Goal: Transaction & Acquisition: Purchase product/service

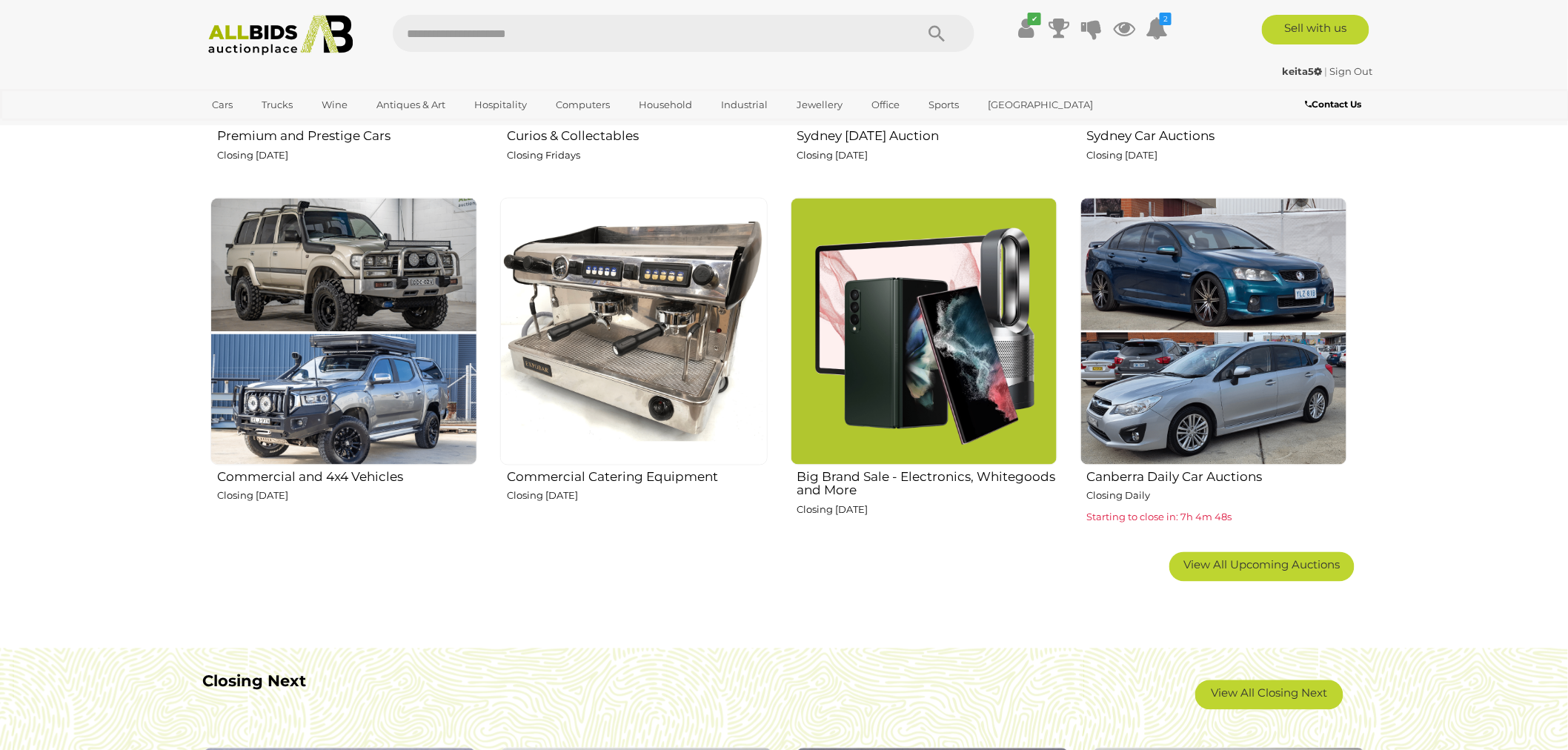
scroll to position [905, 0]
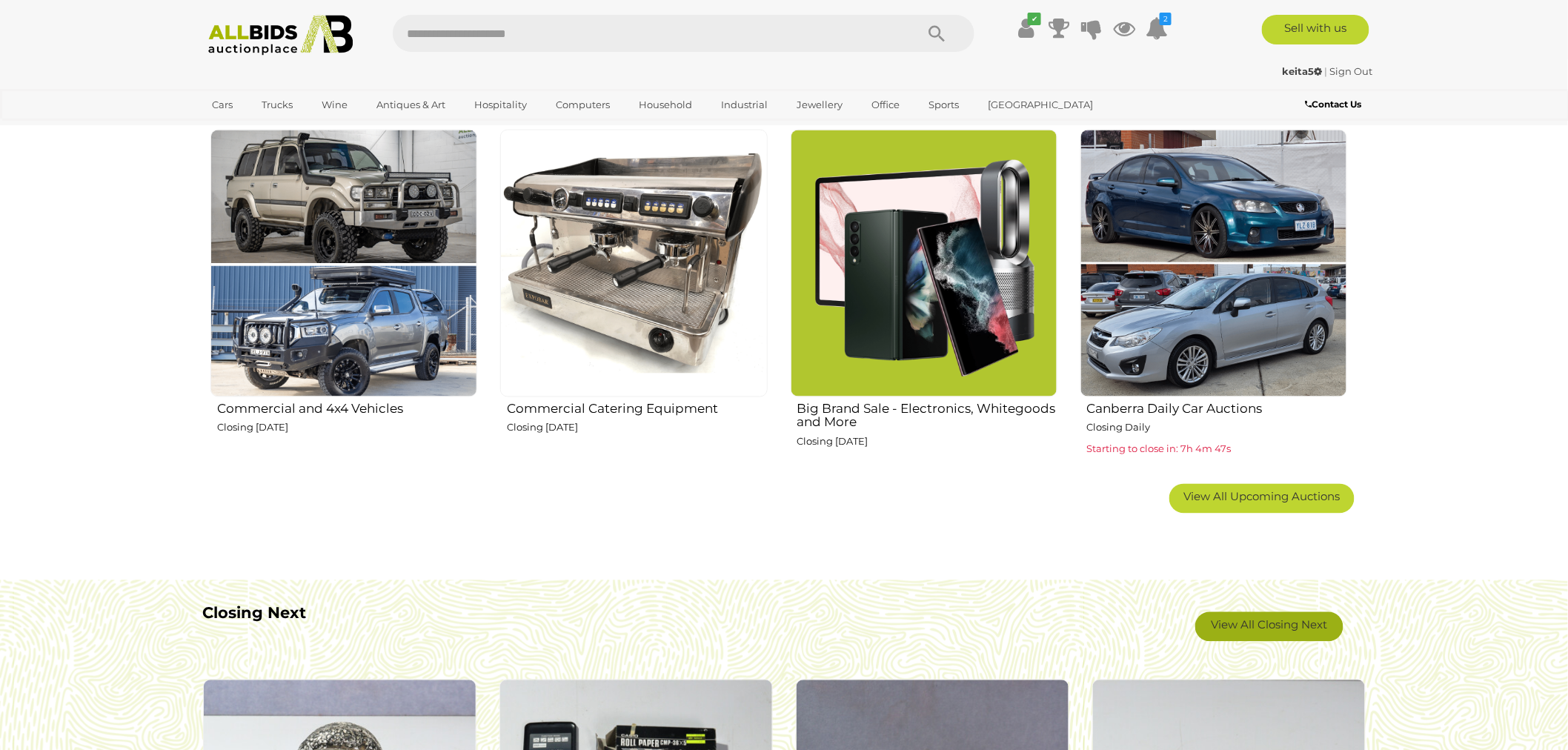
click at [1256, 621] on link "View All Closing Next" at bounding box center [1270, 627] width 148 height 29
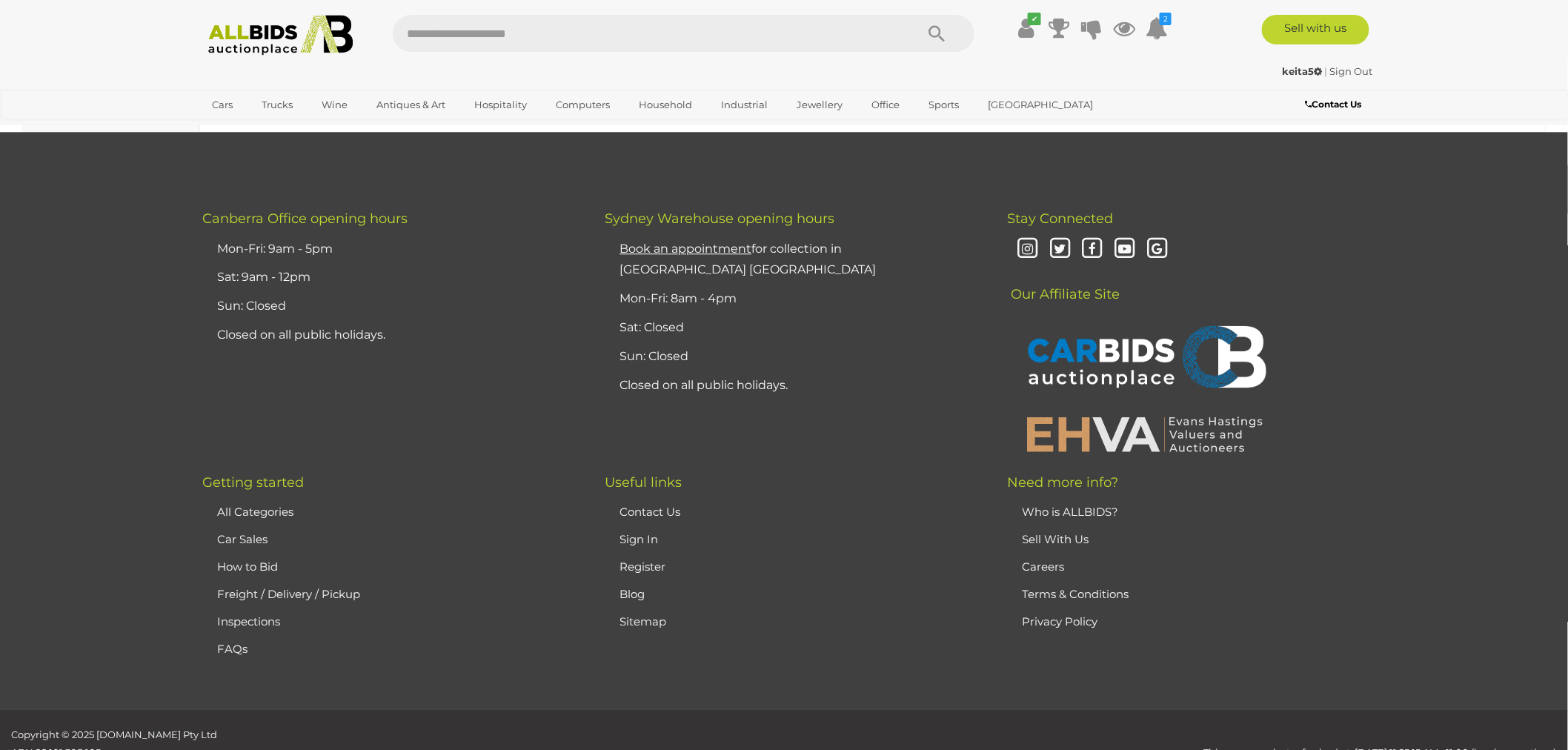
scroll to position [25012, 0]
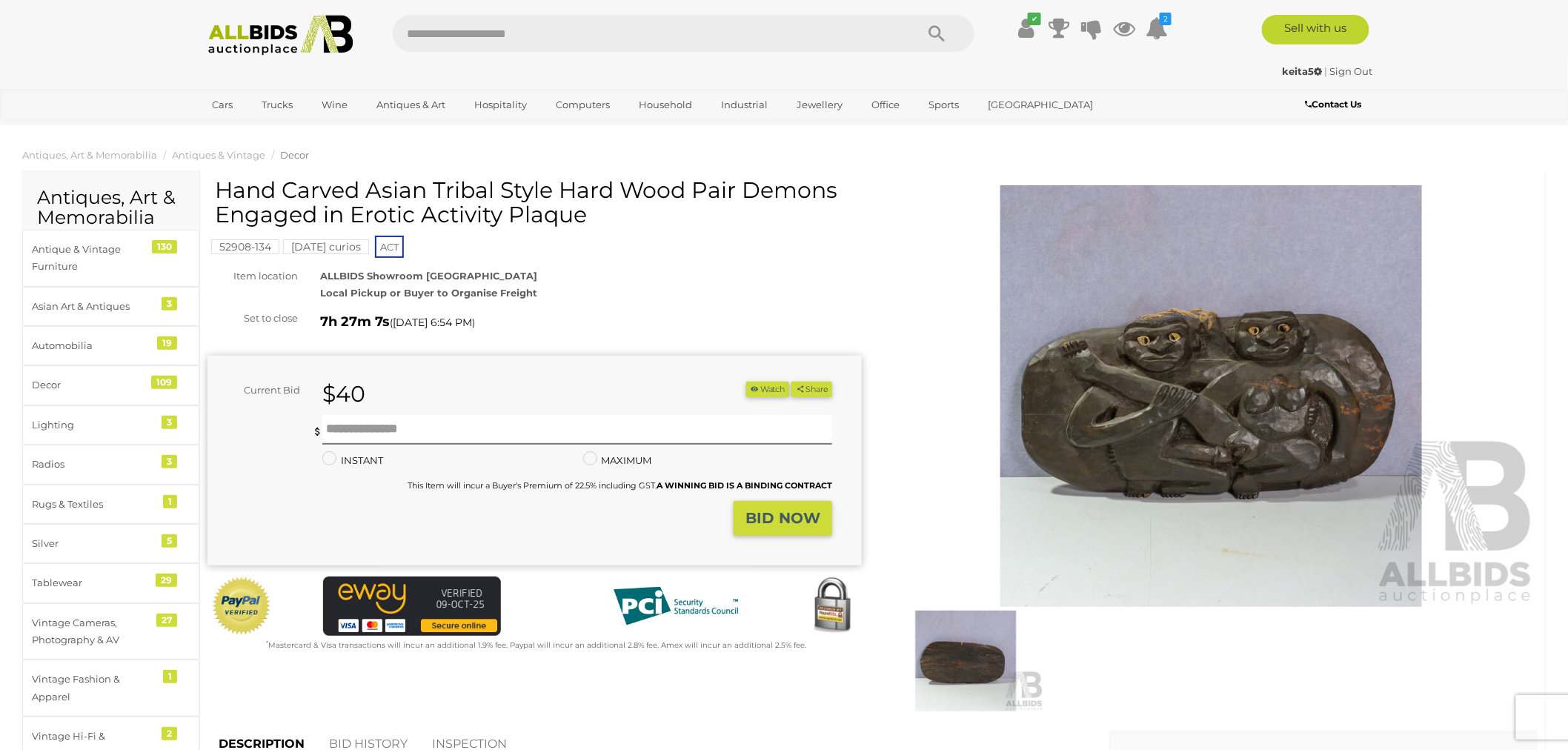
click at [1211, 435] on img at bounding box center [1211, 396] width 654 height 422
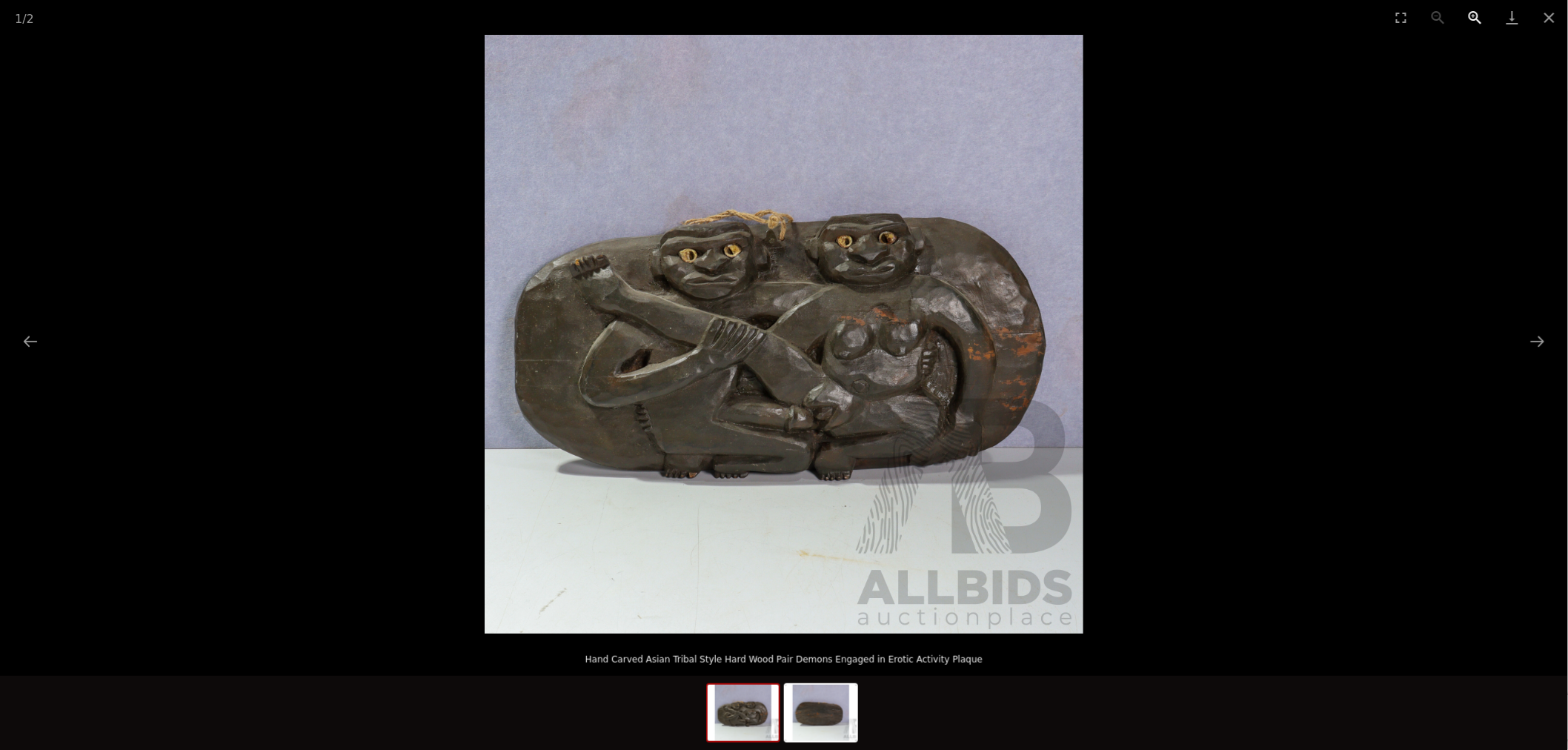
click at [1480, 12] on button "Zoom in" at bounding box center [1476, 17] width 38 height 35
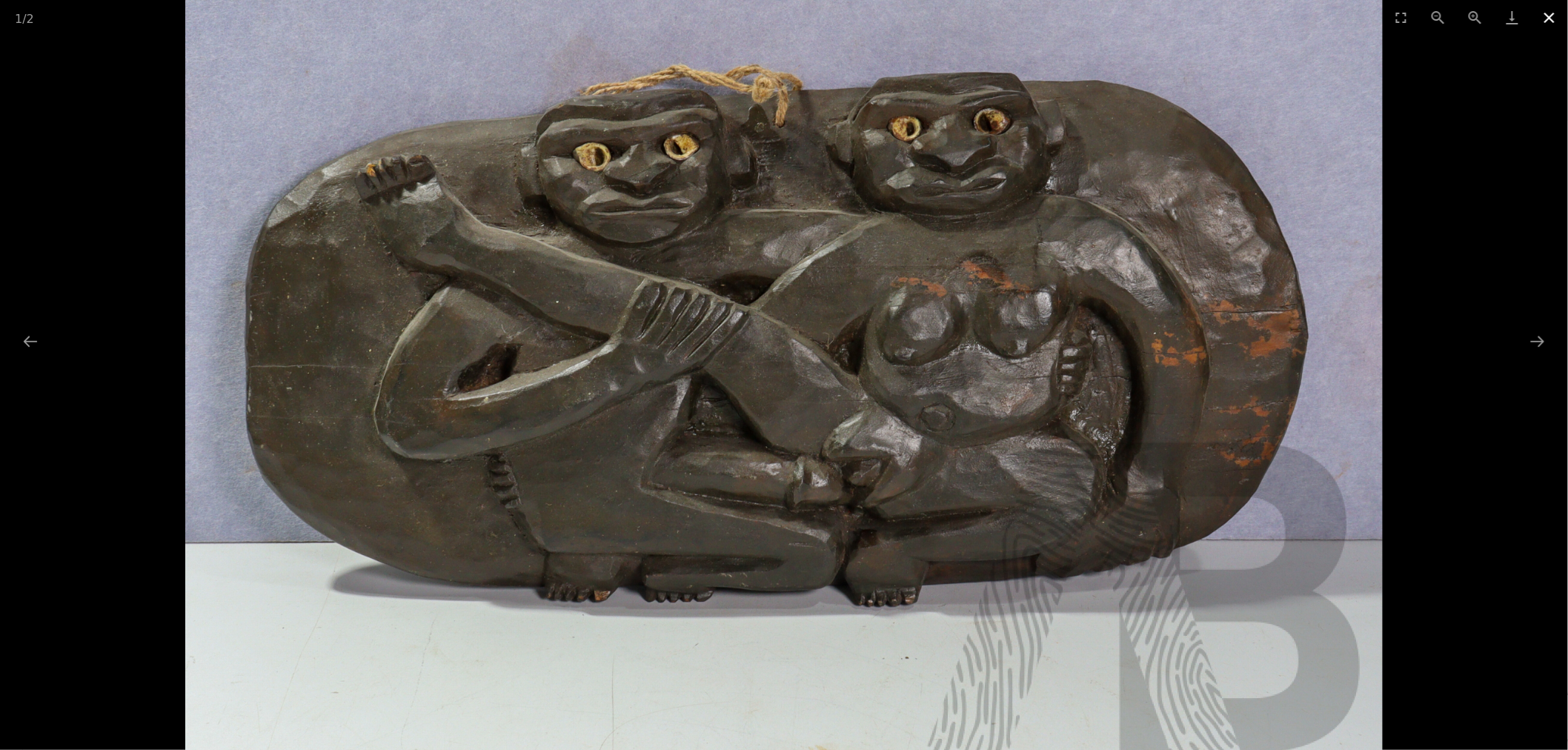
click at [1551, 14] on button "Close gallery" at bounding box center [1550, 17] width 38 height 35
